Goal: Task Accomplishment & Management: Use online tool/utility

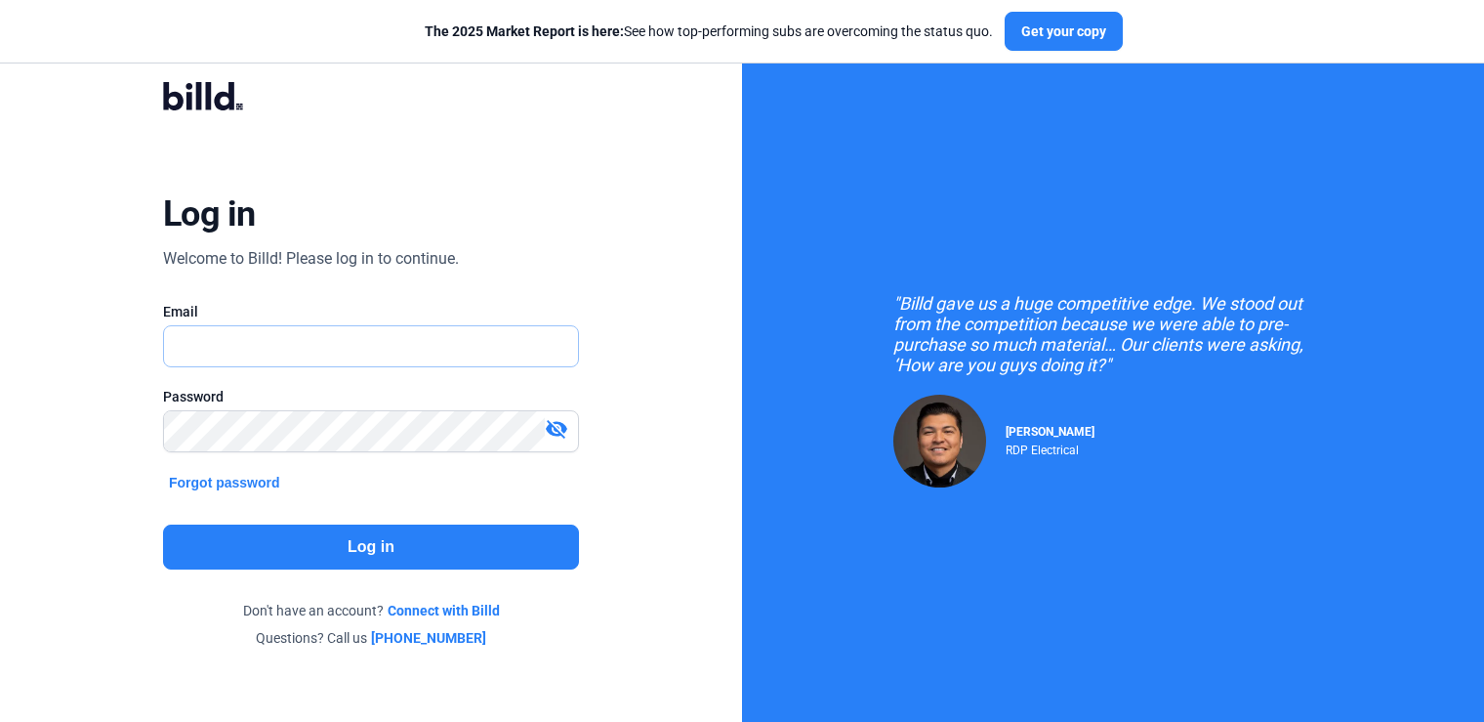
type input "[PERSON_NAME][EMAIL_ADDRESS][DOMAIN_NAME]"
click at [399, 547] on button "Log in" at bounding box center [371, 546] width 416 height 45
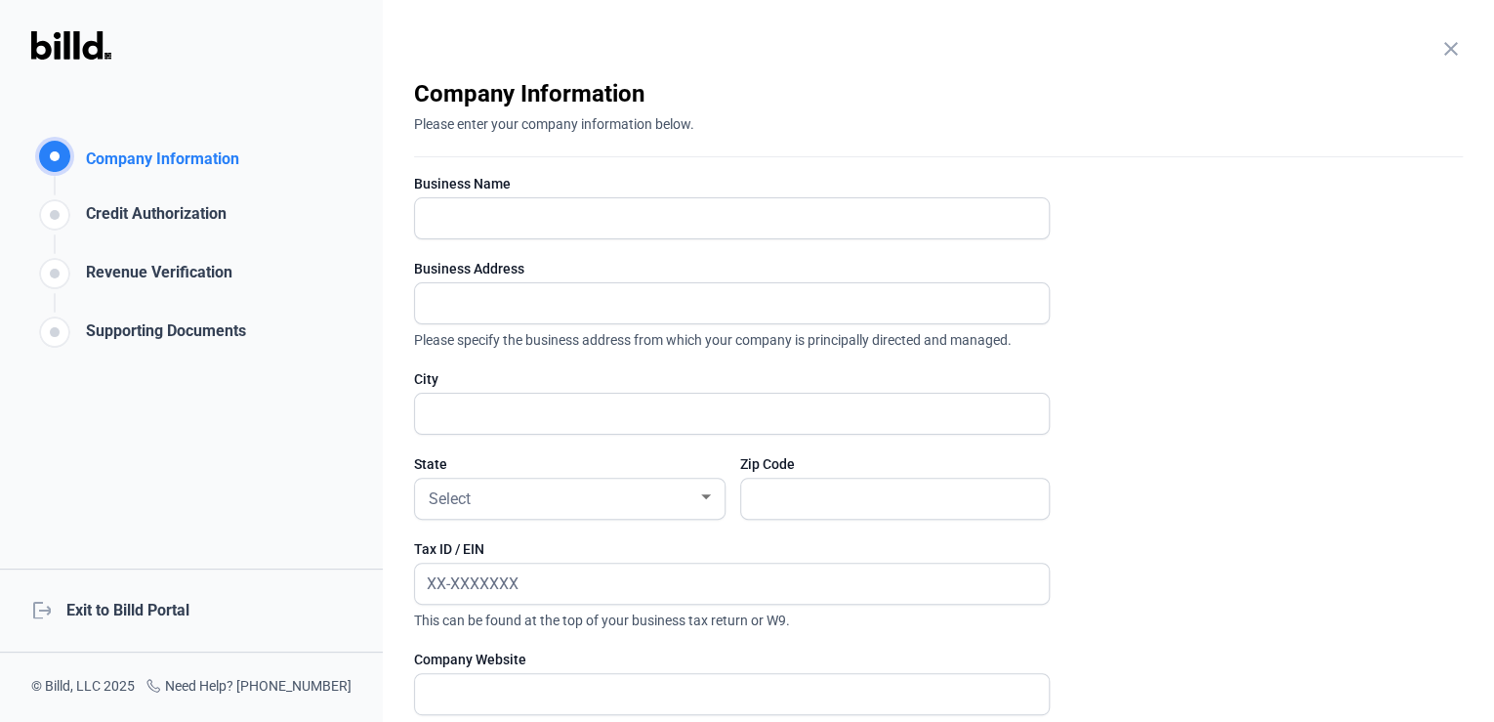
click at [160, 602] on div "logout Exit to Billd Portal" at bounding box center [191, 610] width 383 height 84
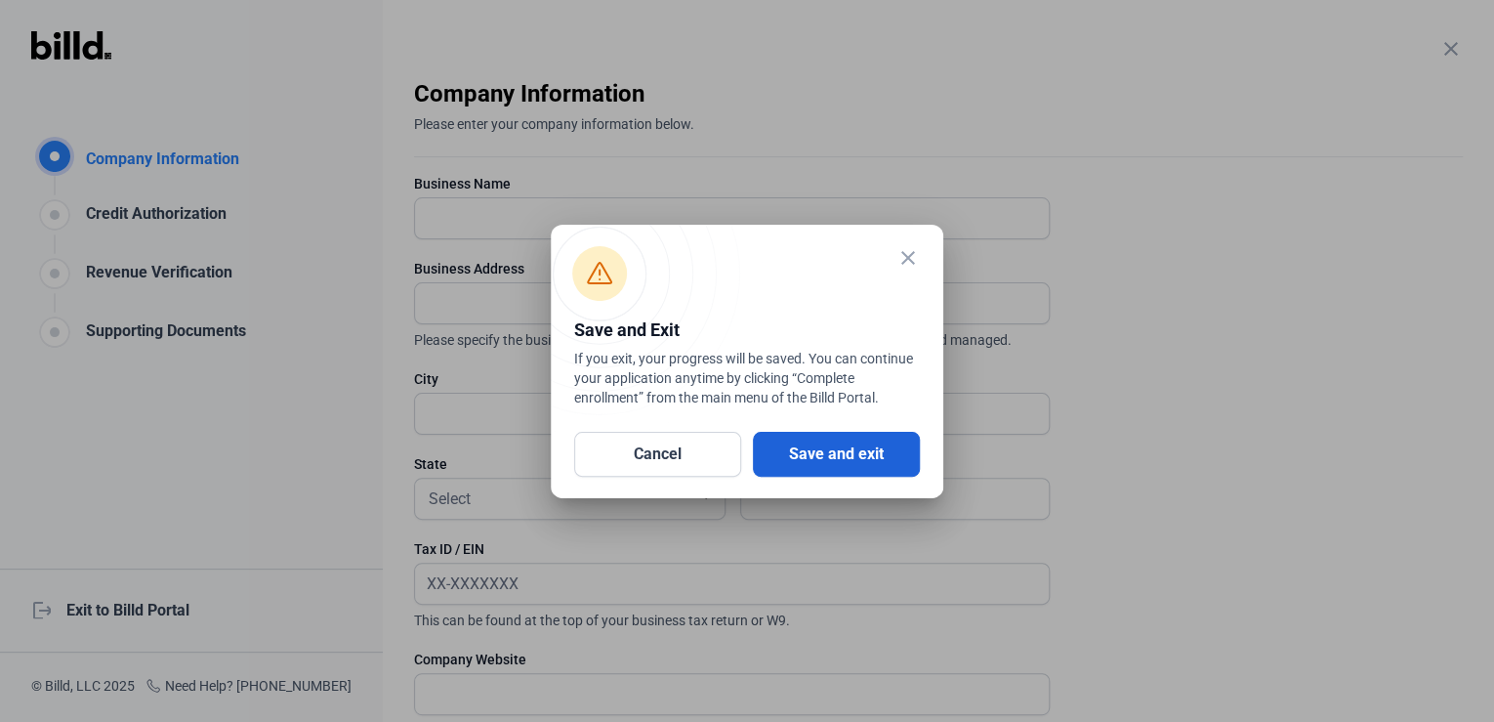
click at [858, 440] on button "Save and exit" at bounding box center [836, 454] width 167 height 45
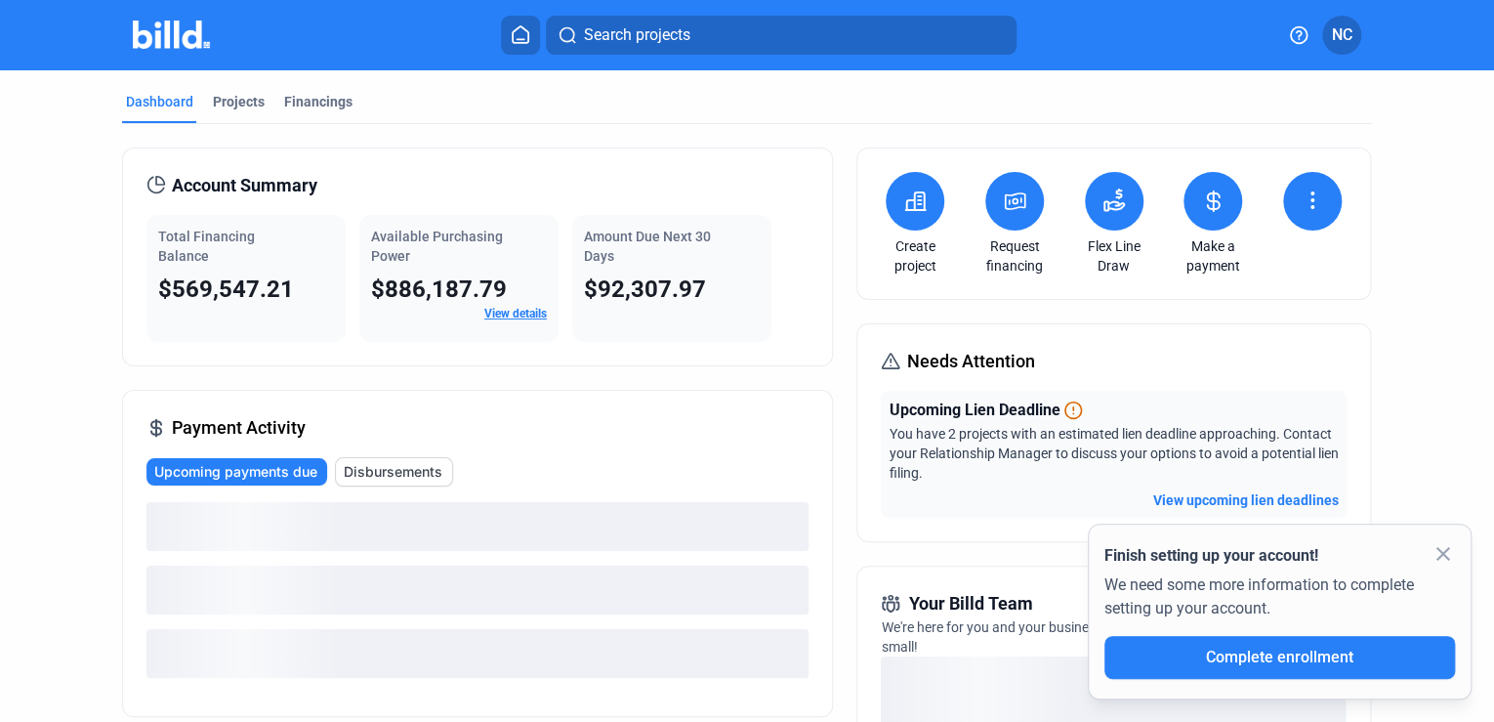
click at [676, 37] on span "Search projects" at bounding box center [636, 34] width 106 height 23
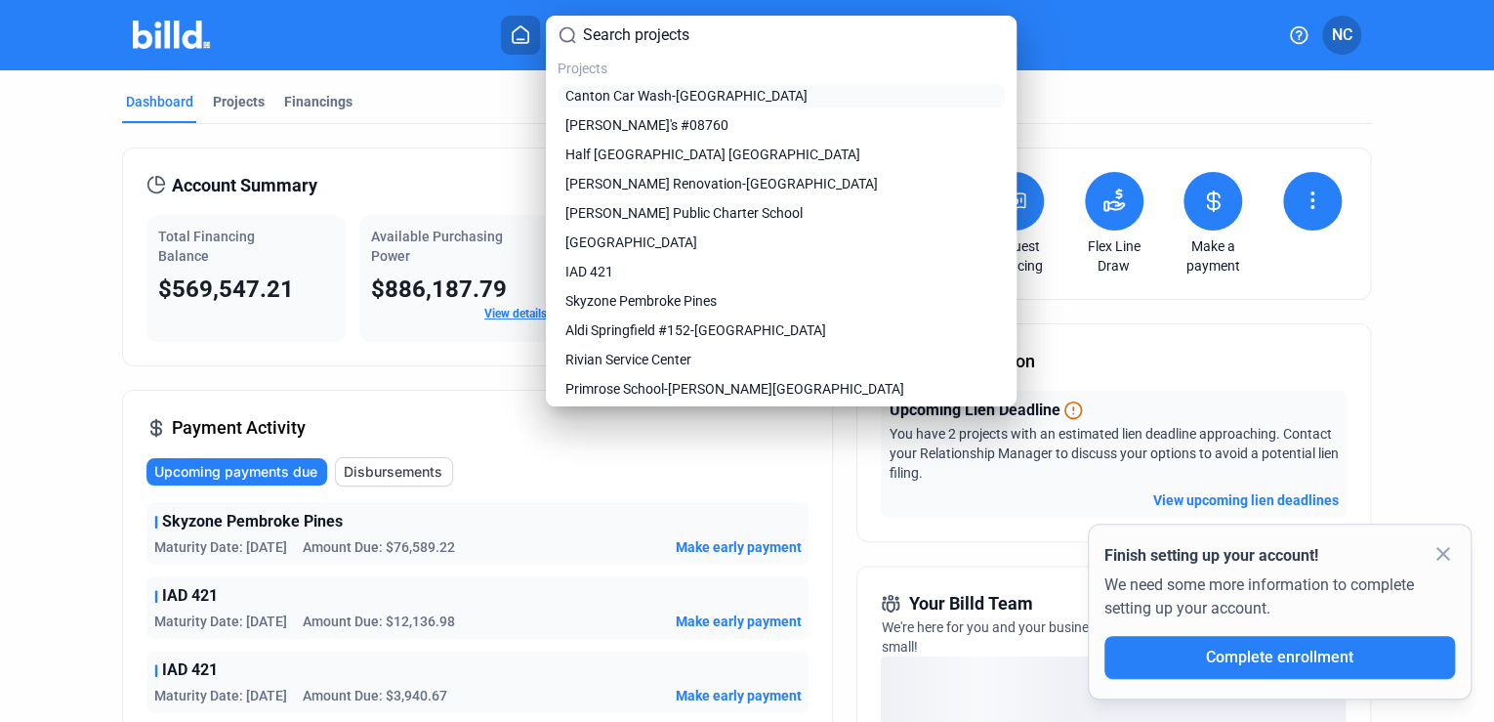
click at [710, 94] on span "Canton Car Wash-[GEOGRAPHIC_DATA]" at bounding box center [686, 96] width 242 height 20
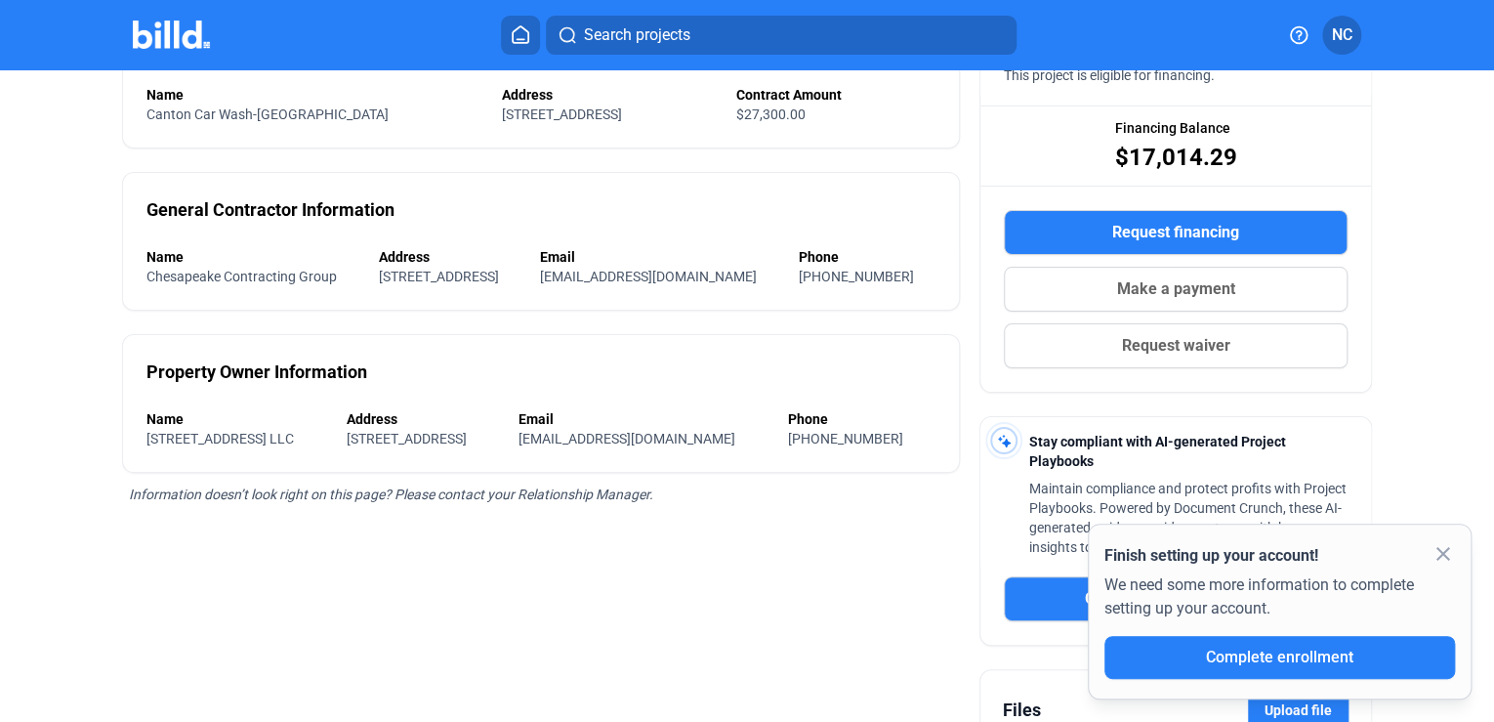
scroll to position [199, 0]
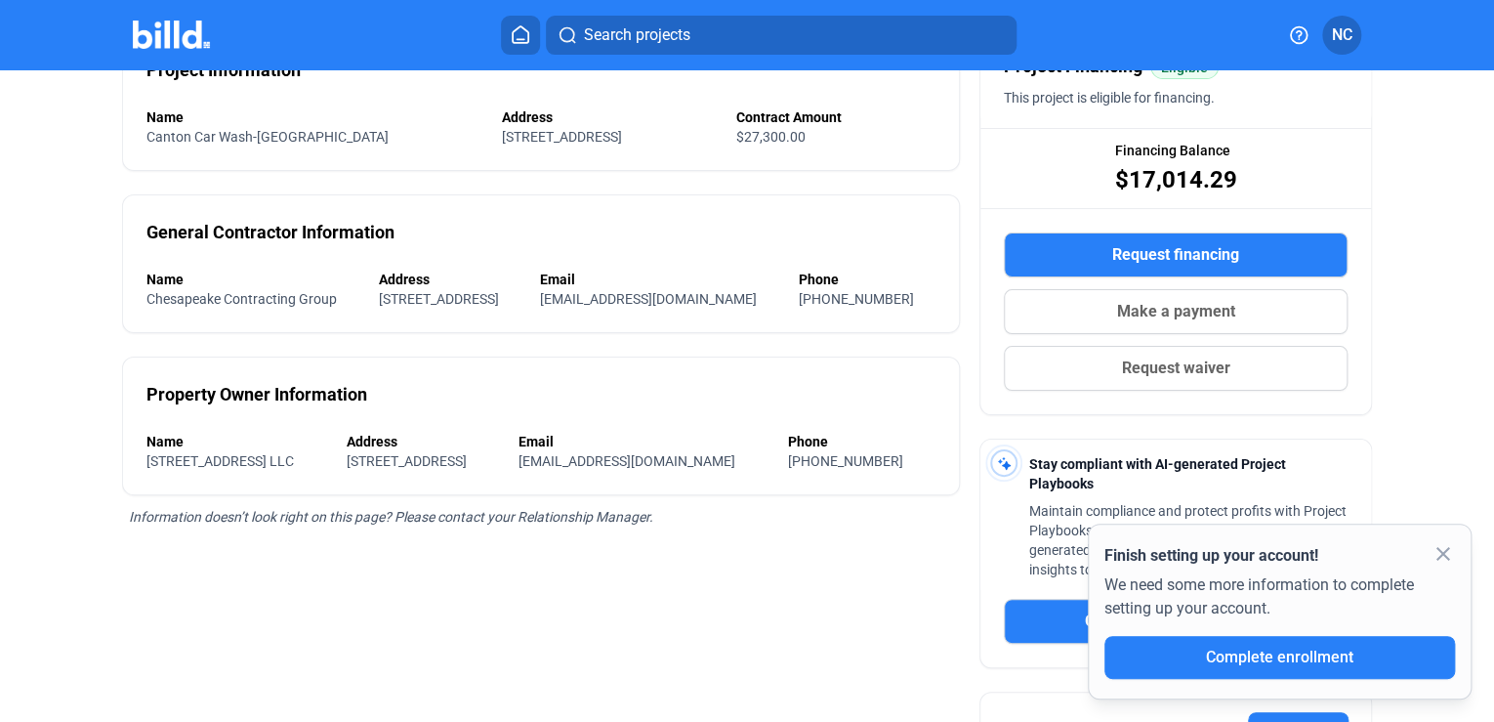
click at [1445, 548] on mat-icon "close" at bounding box center [1442, 553] width 23 height 23
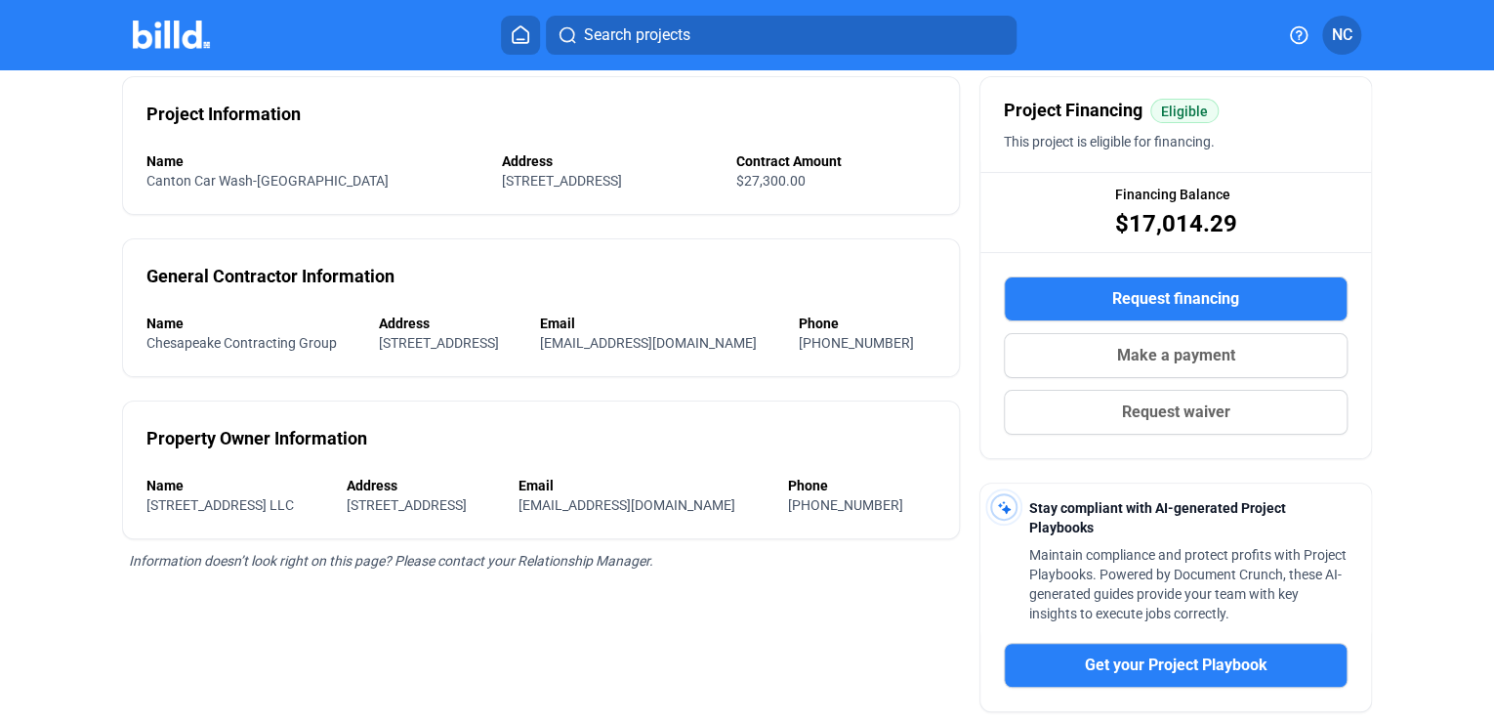
scroll to position [0, 0]
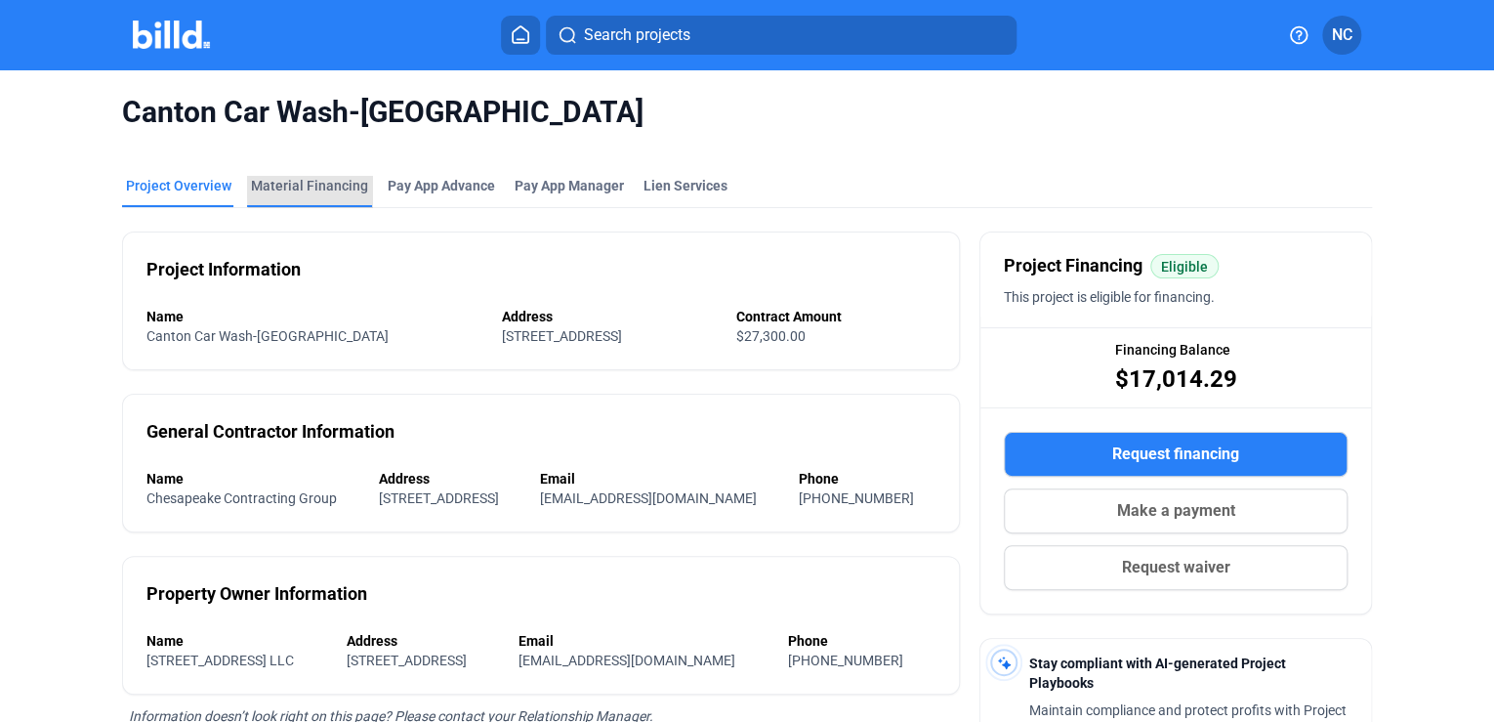
click at [328, 186] on div "Material Financing" at bounding box center [309, 186] width 117 height 20
